Goal: Task Accomplishment & Management: Manage account settings

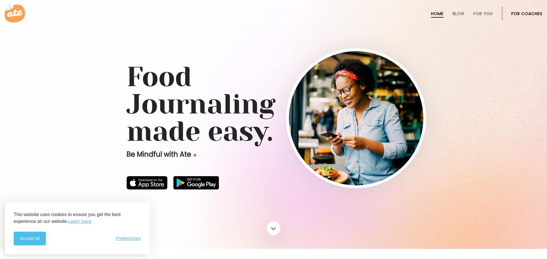
click at [531, 14] on link "For Coaches" at bounding box center [526, 13] width 31 height 5
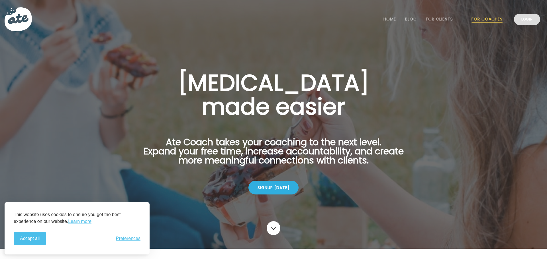
click at [530, 23] on link "Login" at bounding box center [527, 19] width 26 height 11
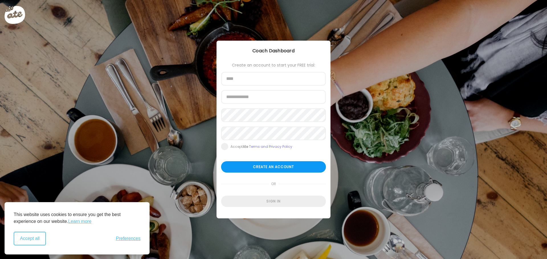
click at [35, 240] on button "Accept all" at bounding box center [30, 239] width 32 height 14
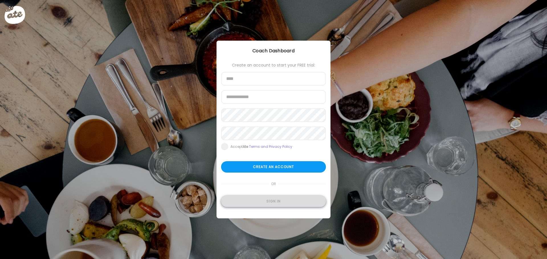
click at [284, 206] on div "Sign in" at bounding box center [273, 201] width 105 height 11
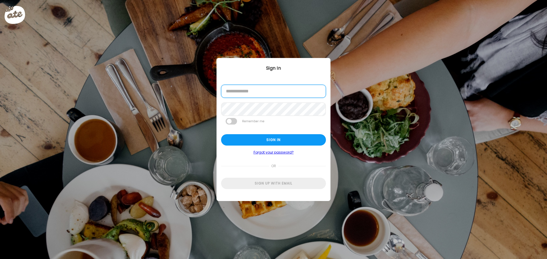
click at [272, 92] on input "email" at bounding box center [273, 91] width 105 height 13
